Goal: Task Accomplishment & Management: Manage account settings

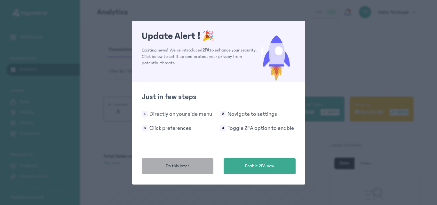
click at [187, 169] on span "Do this later" at bounding box center [177, 166] width 23 height 7
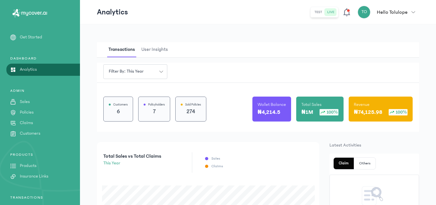
click at [62, 156] on p "PRODUCTS" at bounding box center [40, 154] width 80 height 5
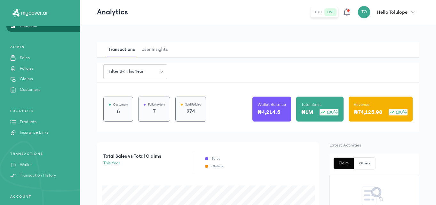
scroll to position [51, 0]
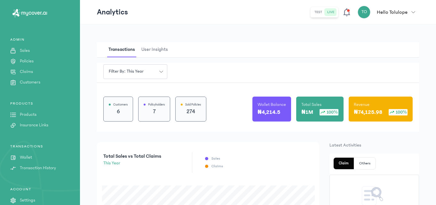
click at [50, 156] on link "Wallet" at bounding box center [40, 157] width 80 height 7
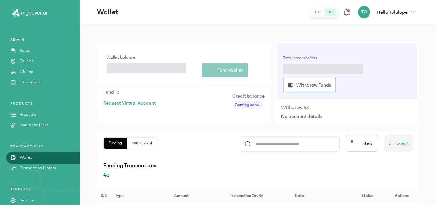
click at [50, 156] on link "Wallet" at bounding box center [40, 157] width 80 height 7
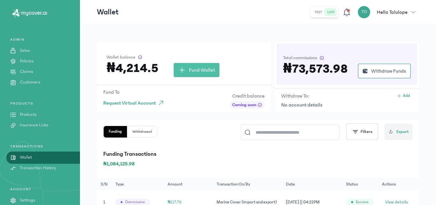
click at [152, 43] on div "Wallet balance ₦4,214.5 Fund Wallet" at bounding box center [184, 63] width 174 height 43
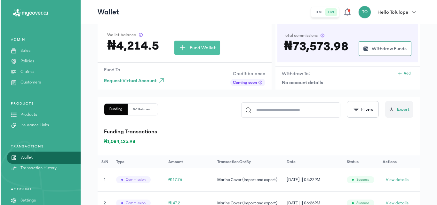
scroll to position [13, 0]
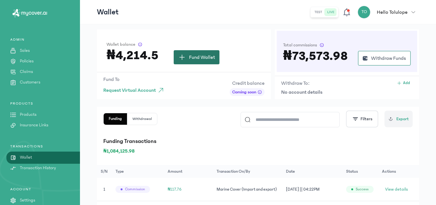
click at [205, 61] on button "Fund Wallet" at bounding box center [197, 57] width 46 height 14
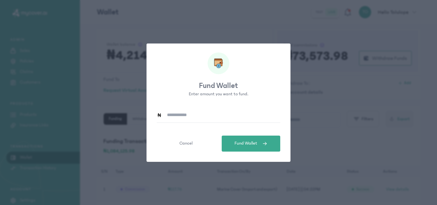
click at [185, 112] on input at bounding box center [221, 115] width 118 height 15
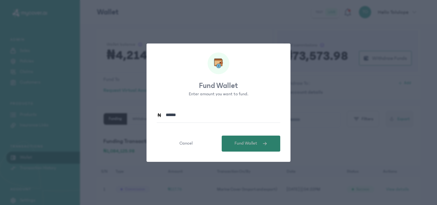
type input "******"
click at [234, 139] on button "Fund Wallet" at bounding box center [250, 143] width 58 height 16
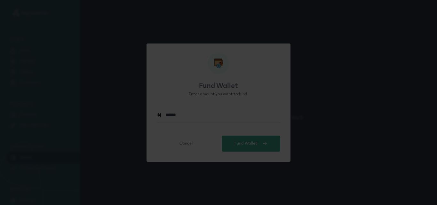
scroll to position [0, 0]
